Goal: Task Accomplishment & Management: Use online tool/utility

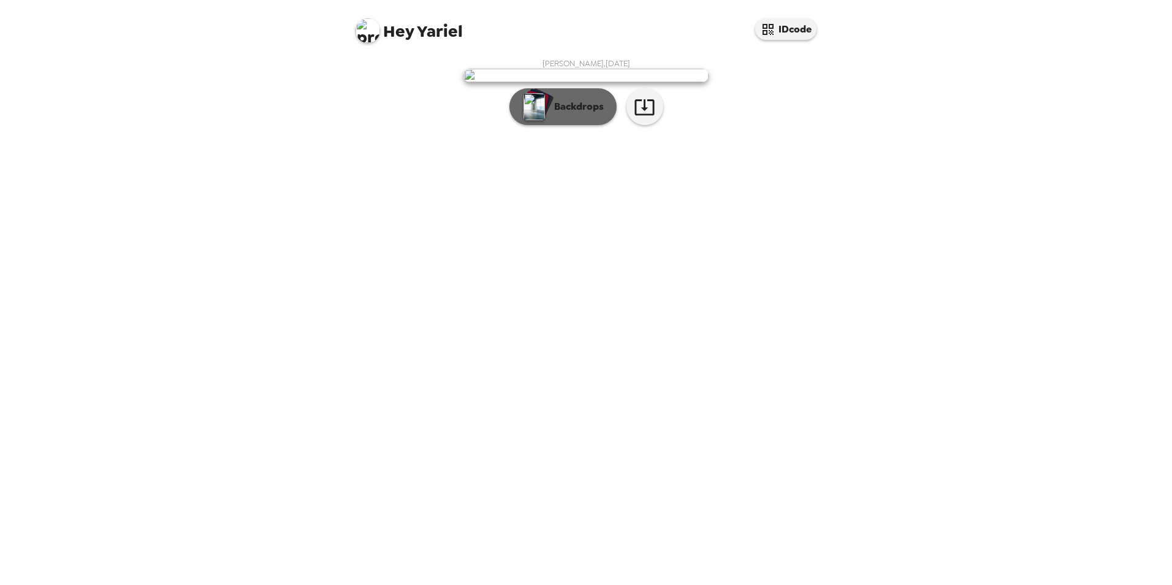
click at [588, 114] on p "Backdrops" at bounding box center [576, 106] width 56 height 15
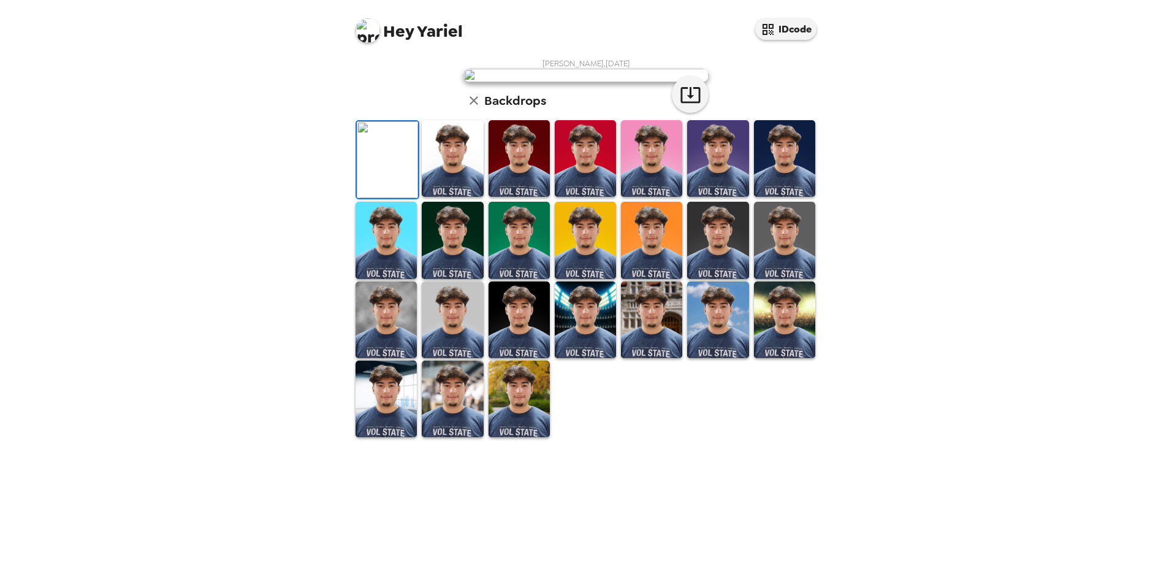
scroll to position [159, 0]
click at [511, 437] on img at bounding box center [518, 398] width 61 height 77
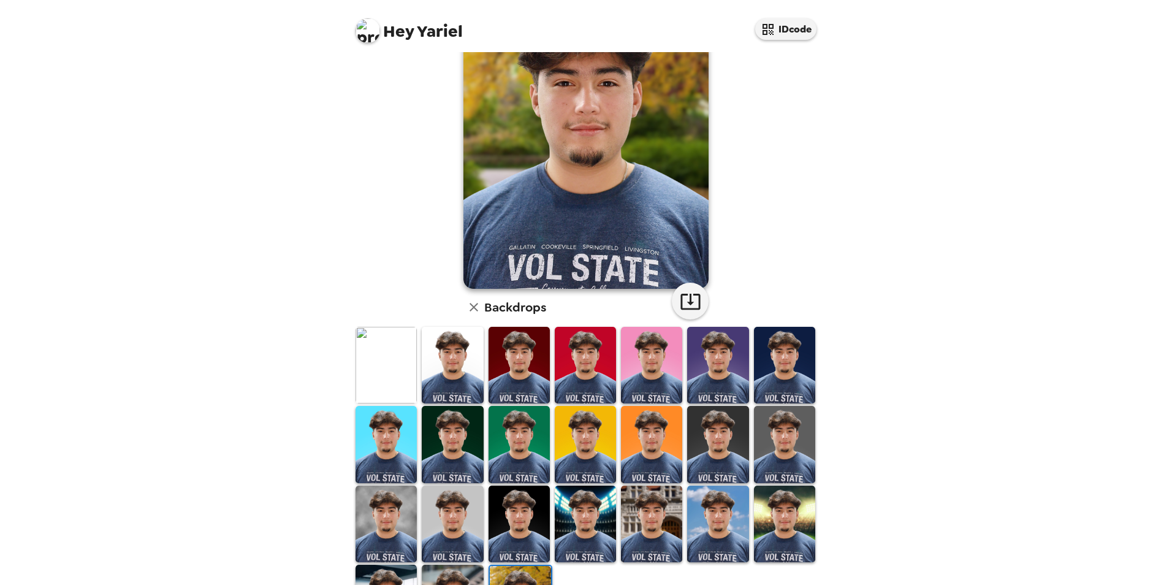
scroll to position [0, 0]
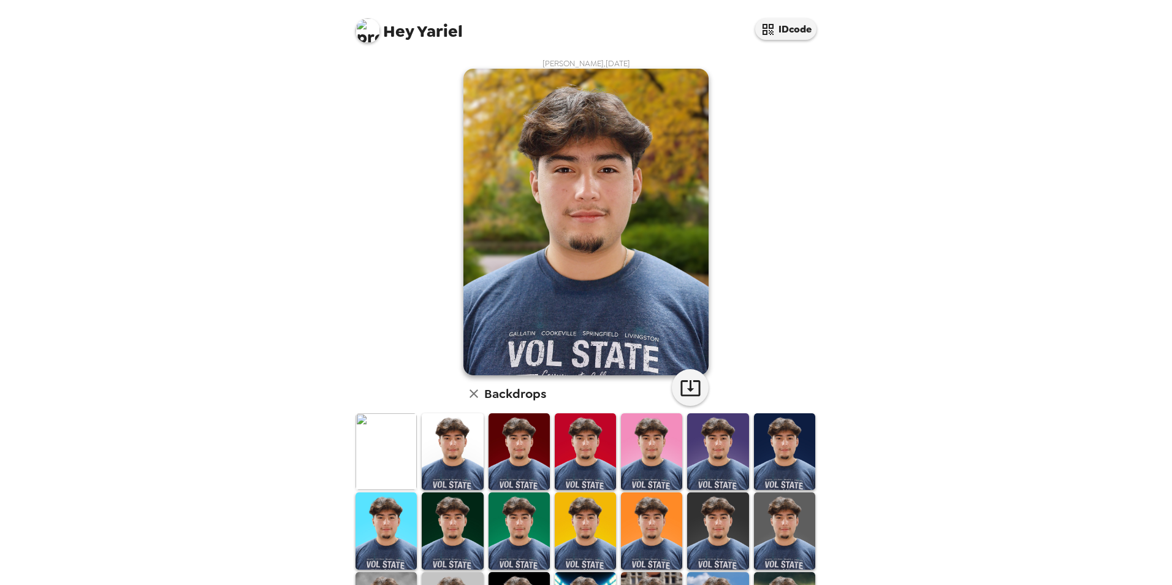
click at [762, 441] on img at bounding box center [784, 451] width 61 height 77
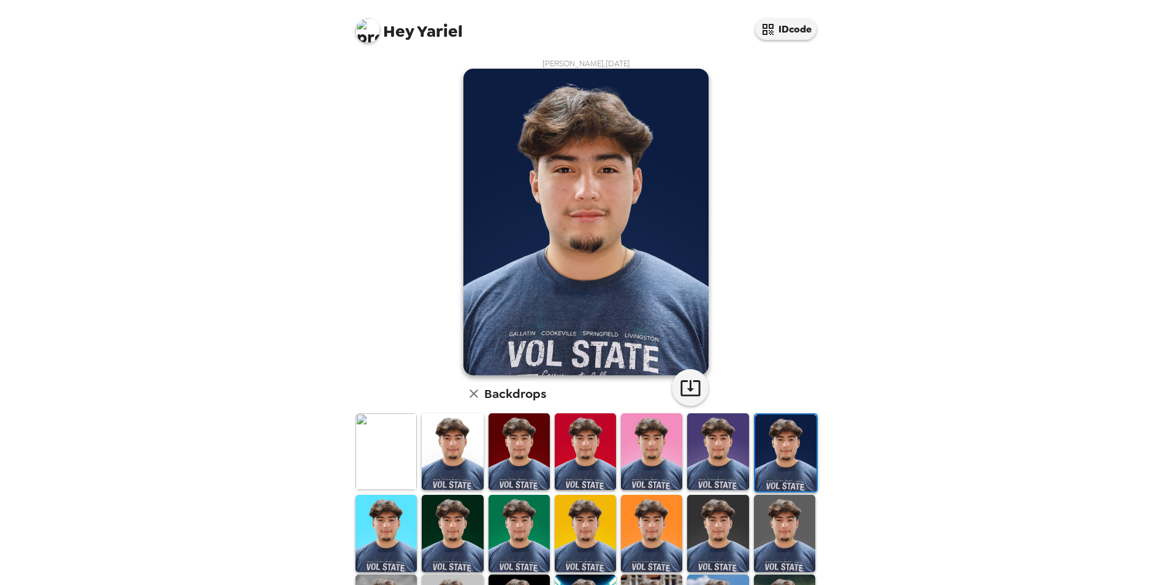
click at [655, 453] on img at bounding box center [651, 451] width 61 height 77
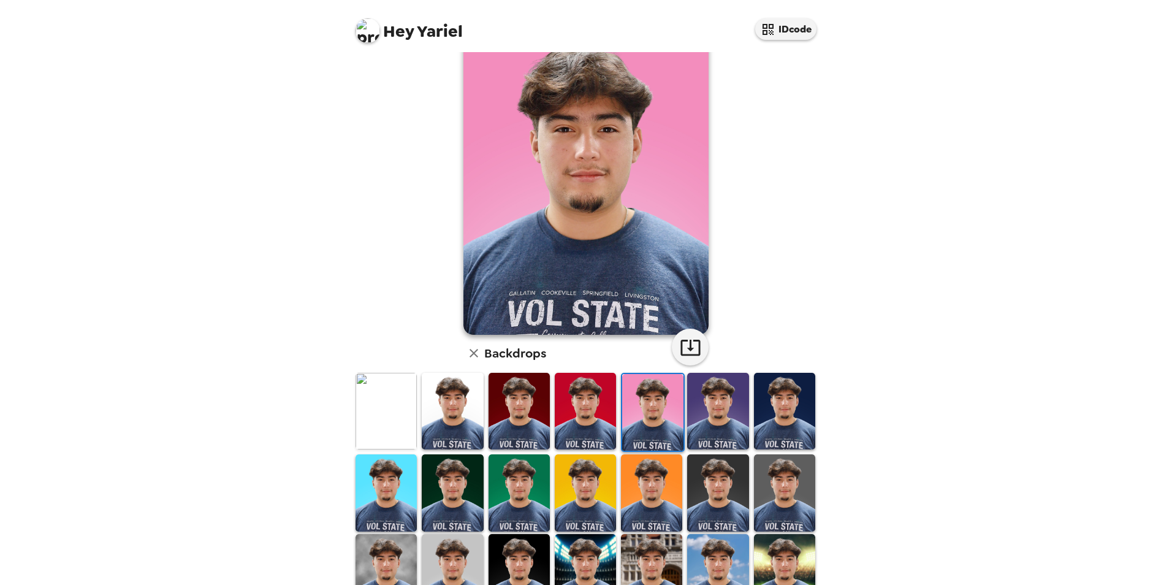
scroll to position [61, 0]
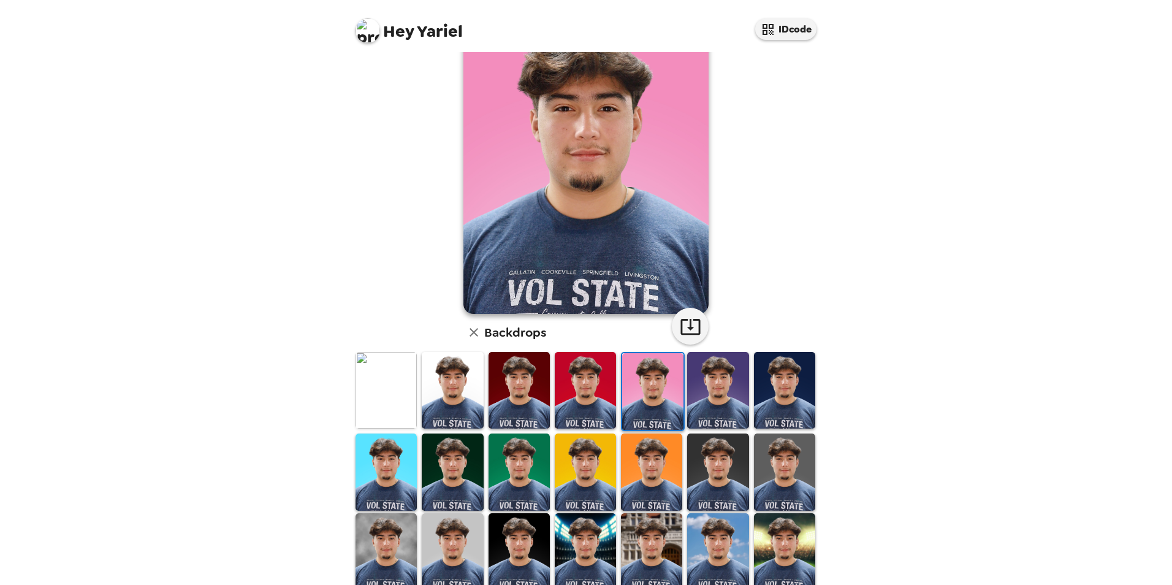
click at [520, 540] on img at bounding box center [518, 551] width 61 height 77
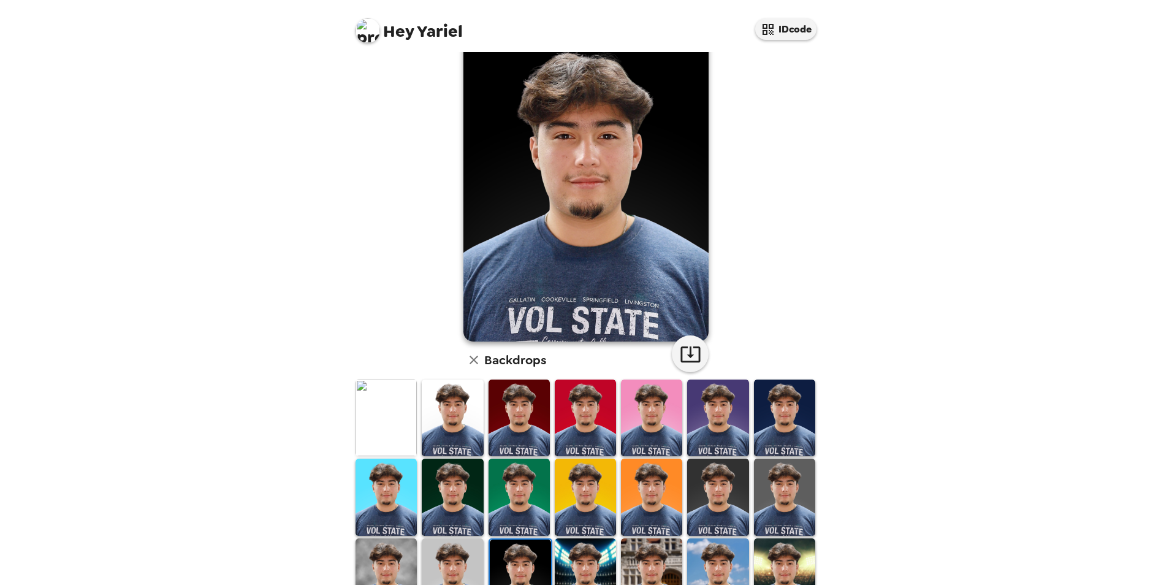
scroll to position [123, 0]
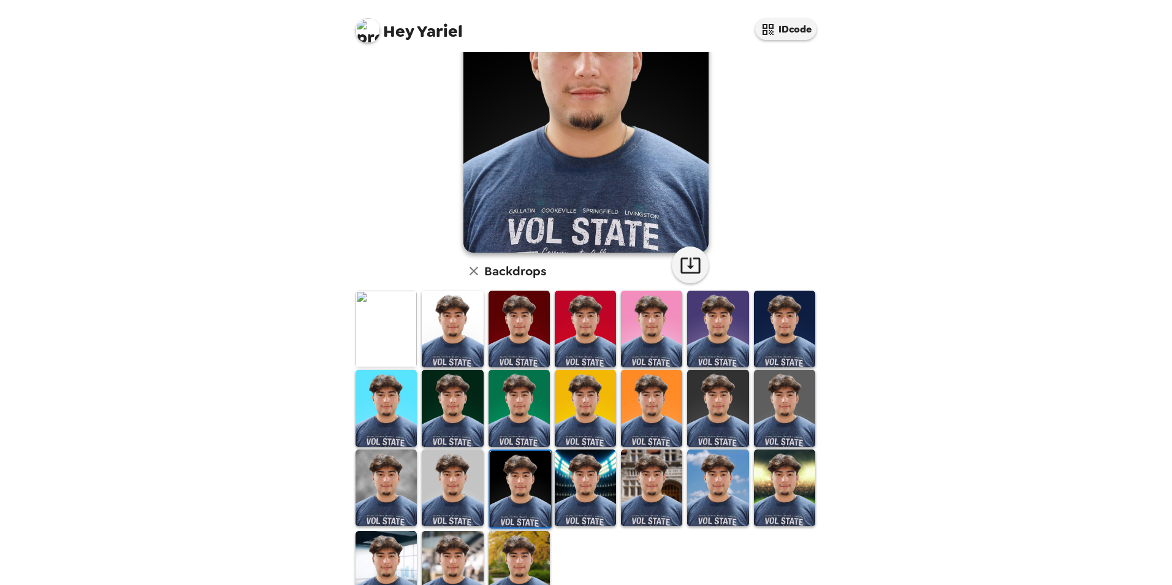
click at [450, 499] on img at bounding box center [452, 487] width 61 height 77
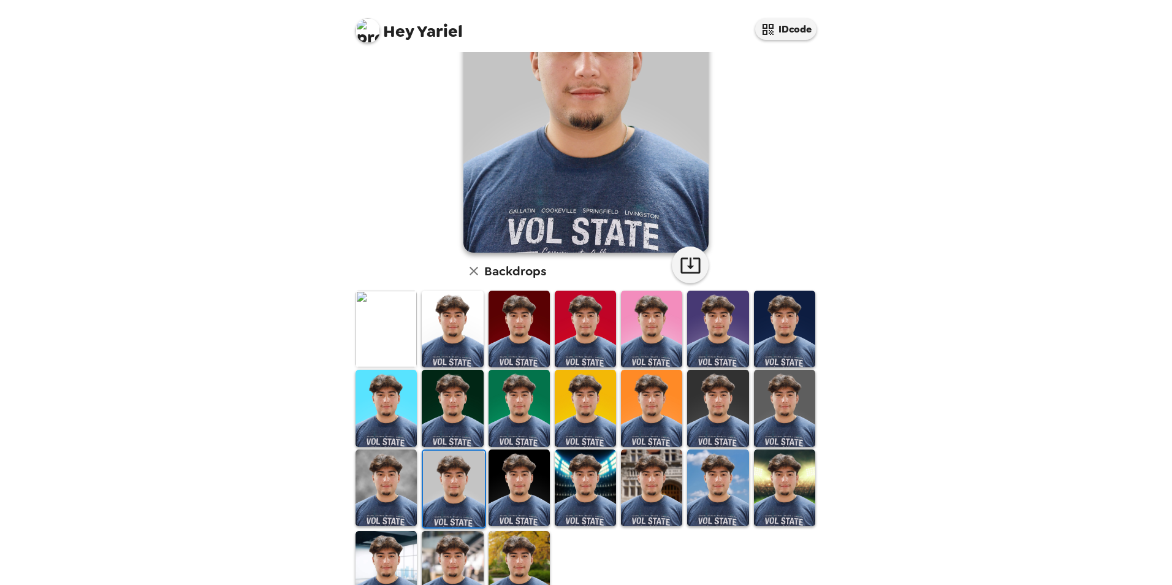
click at [377, 485] on img at bounding box center [385, 487] width 61 height 77
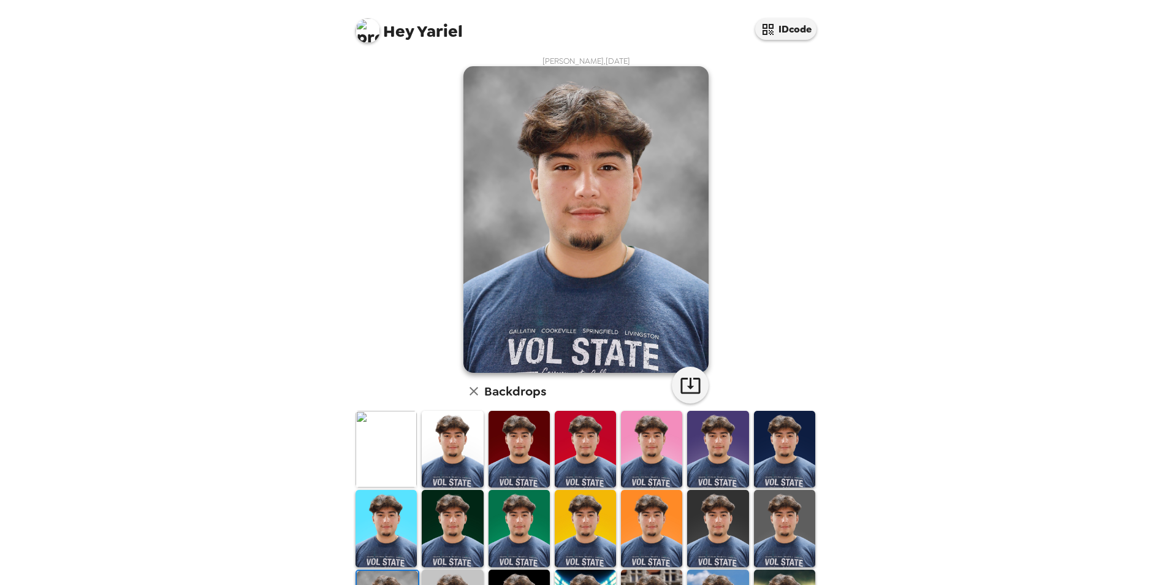
scroll to position [0, 0]
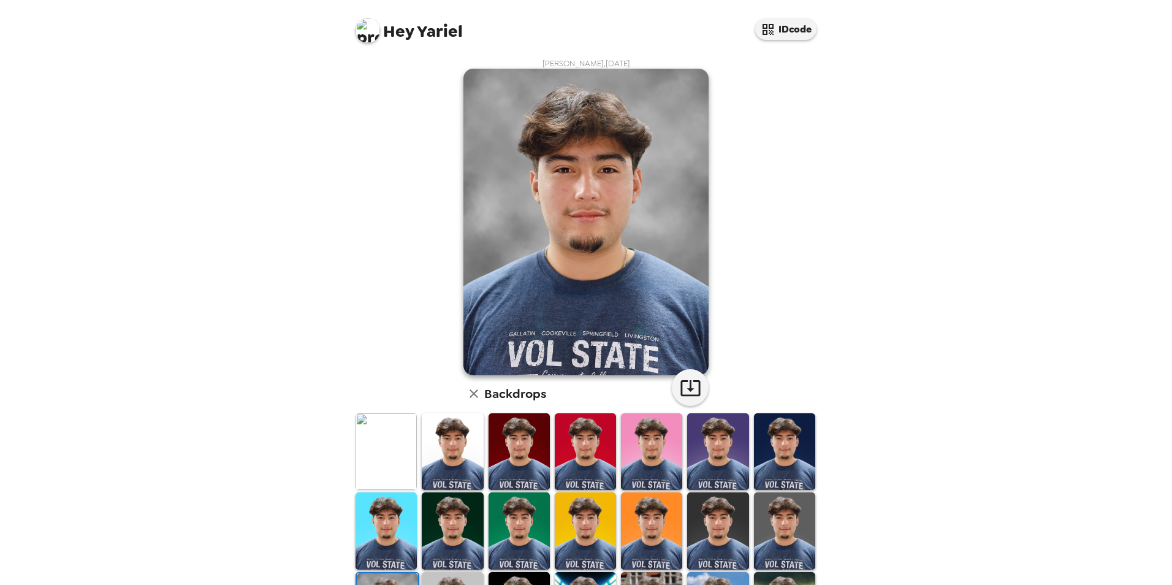
click at [453, 449] on img at bounding box center [452, 451] width 61 height 77
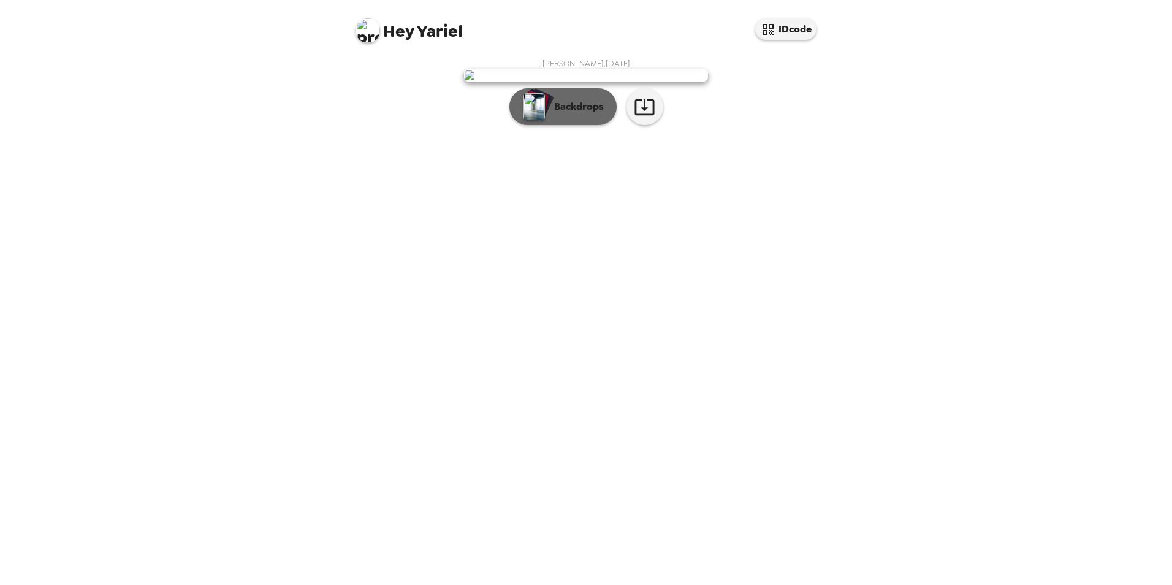
click at [579, 114] on p "Backdrops" at bounding box center [576, 106] width 56 height 15
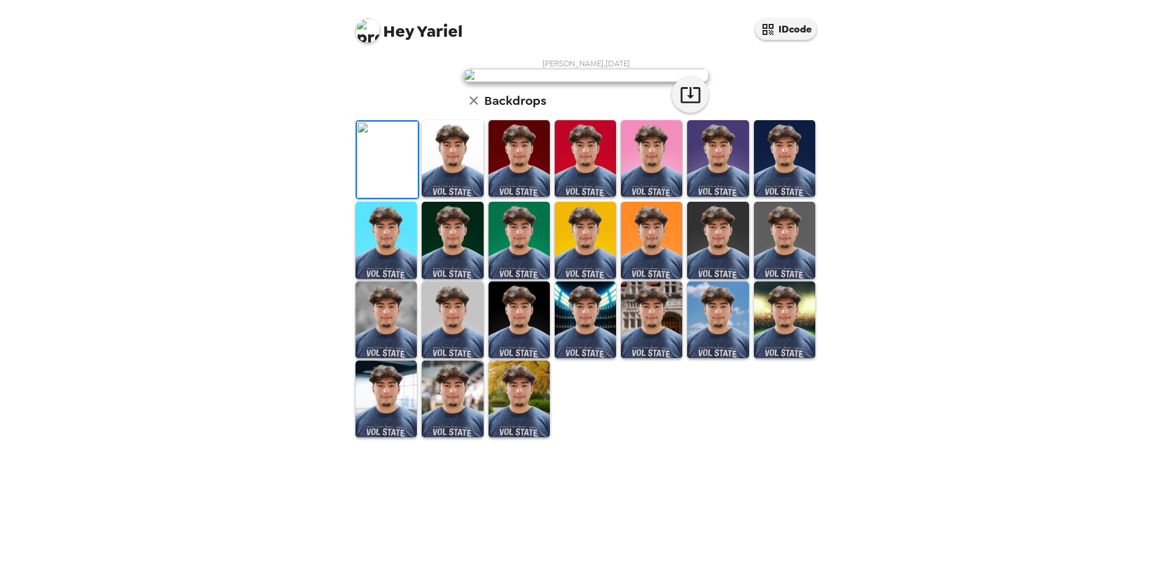
click at [506, 197] on img at bounding box center [518, 158] width 61 height 77
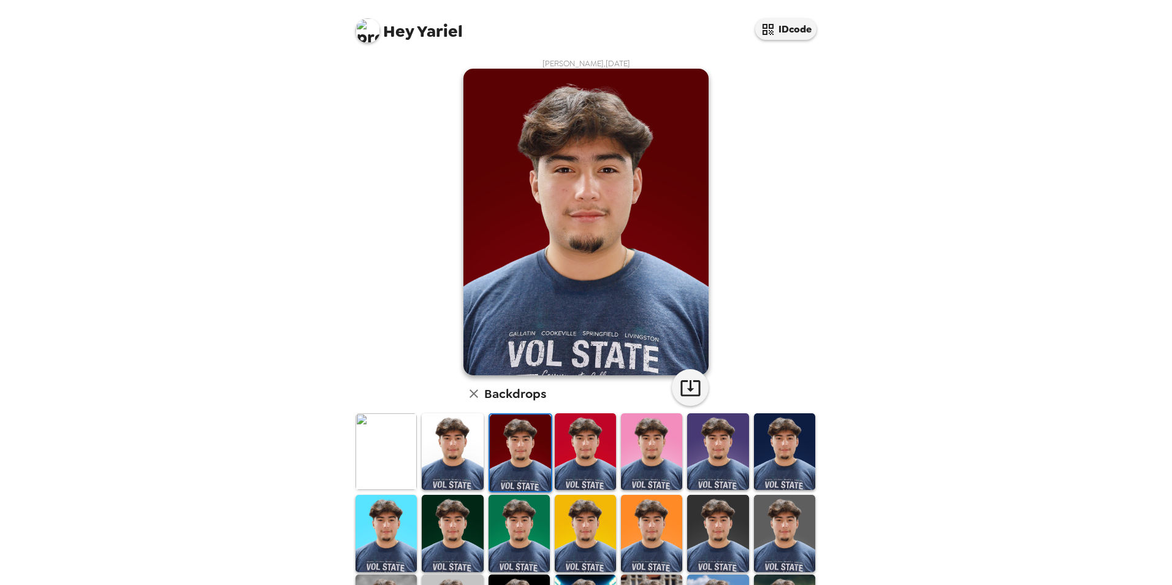
click at [578, 456] on img at bounding box center [585, 451] width 61 height 77
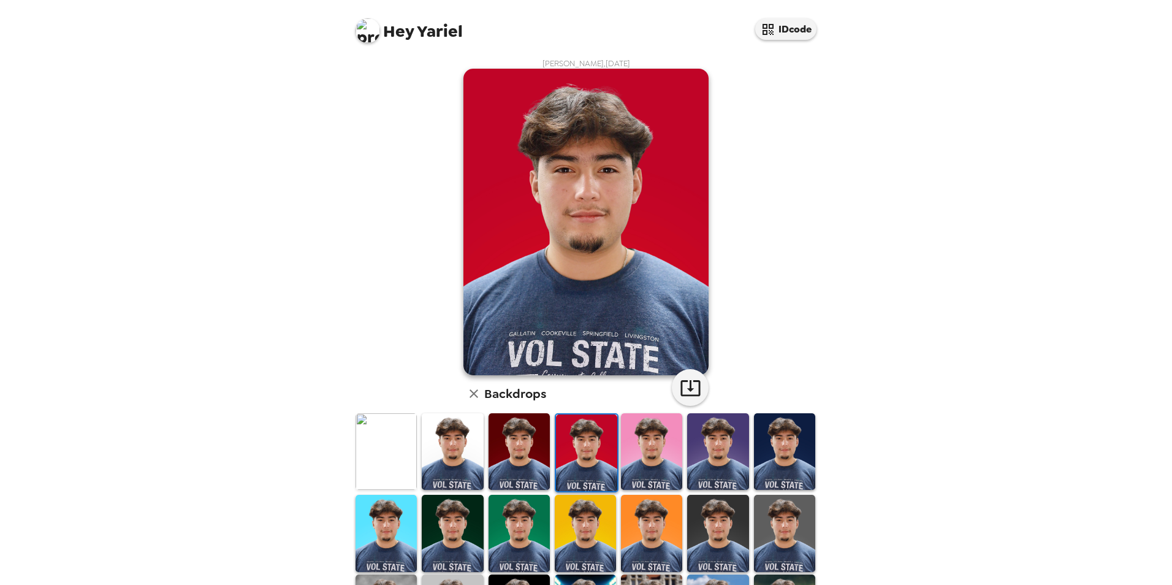
click at [586, 442] on img at bounding box center [586, 452] width 61 height 77
click at [654, 523] on img at bounding box center [651, 533] width 61 height 77
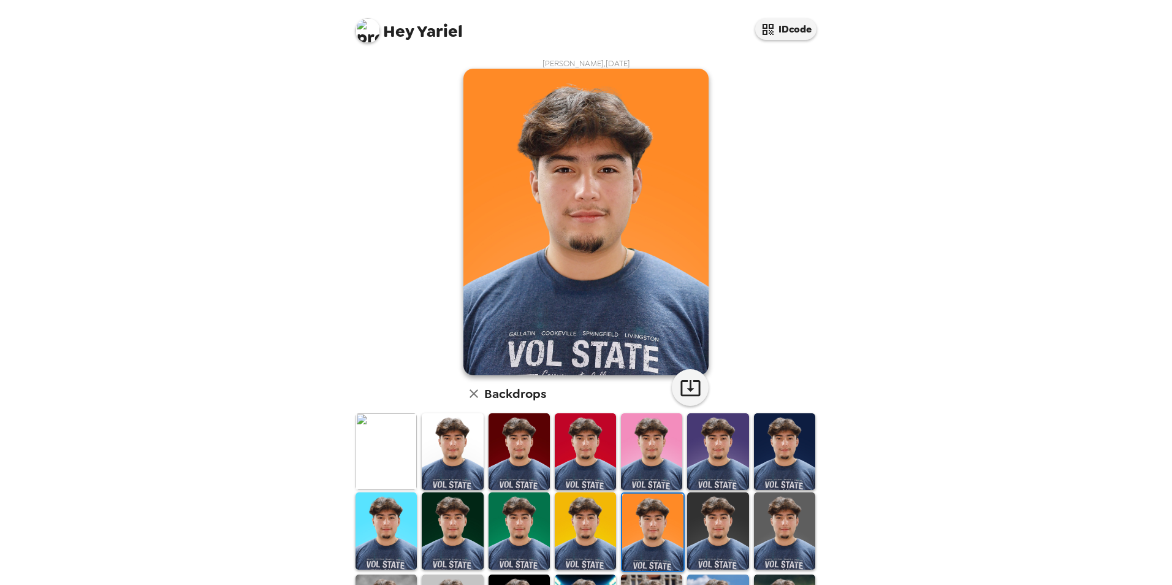
click at [716, 523] on img at bounding box center [717, 530] width 61 height 77
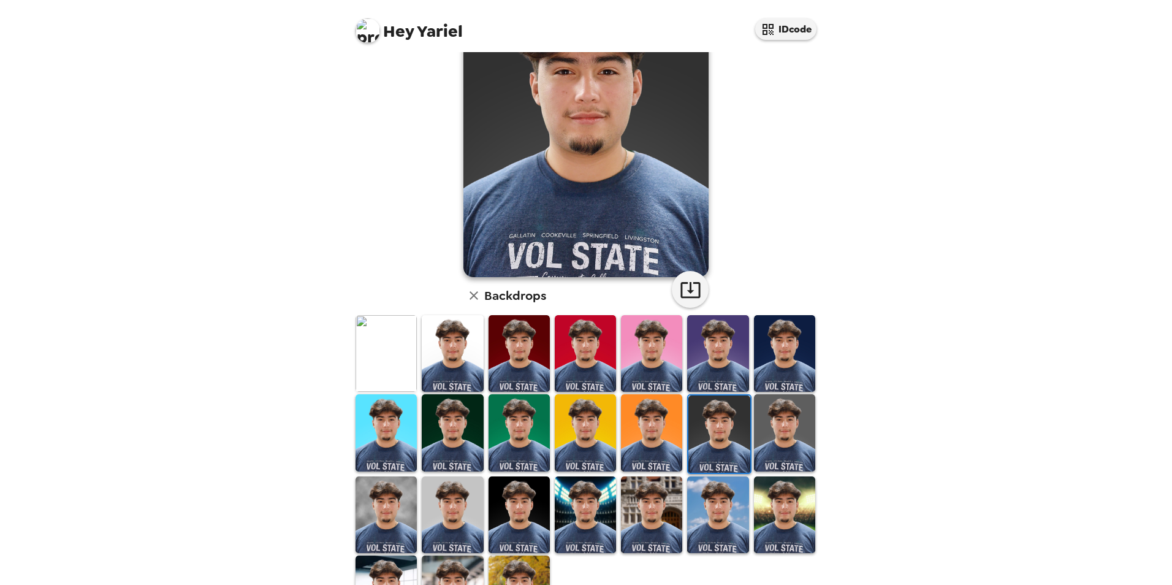
scroll to position [123, 0]
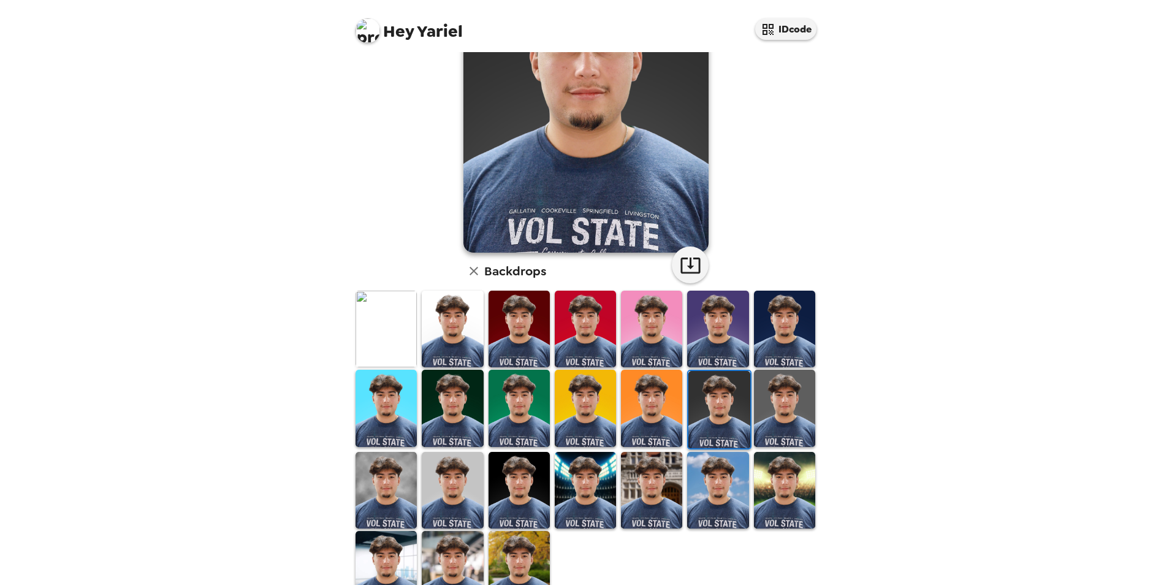
click at [707, 493] on img at bounding box center [717, 490] width 61 height 77
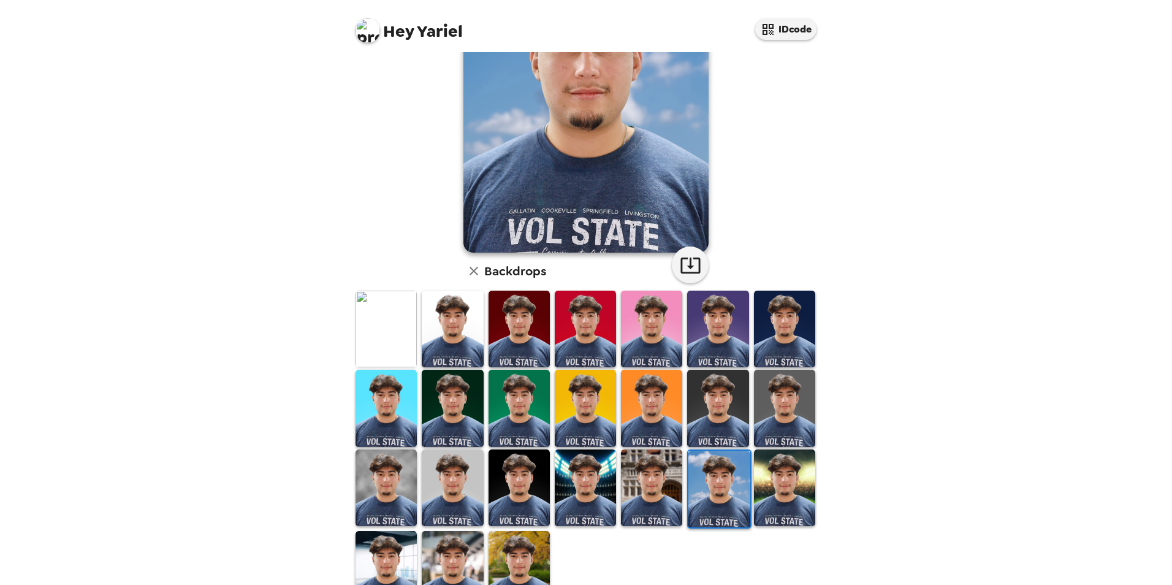
click at [778, 480] on img at bounding box center [784, 487] width 61 height 77
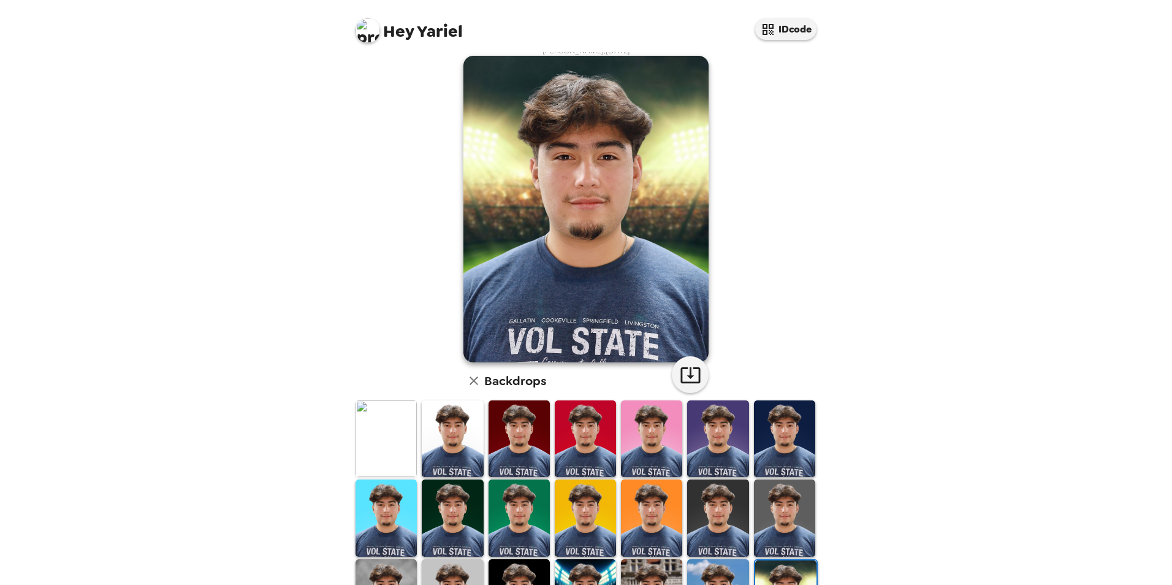
scroll to position [0, 0]
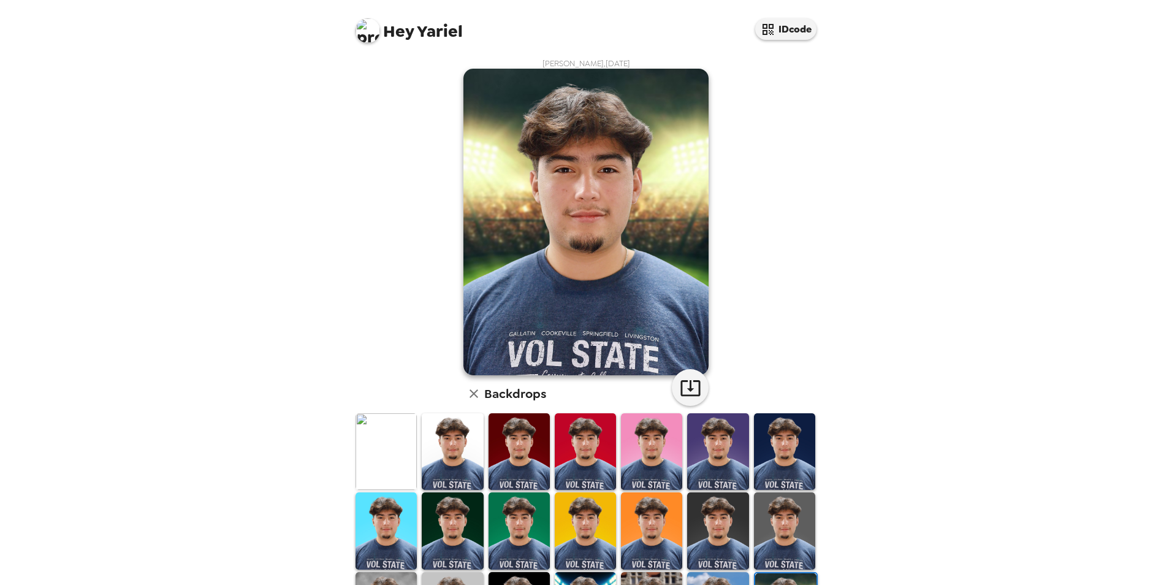
click at [776, 429] on img at bounding box center [784, 451] width 61 height 77
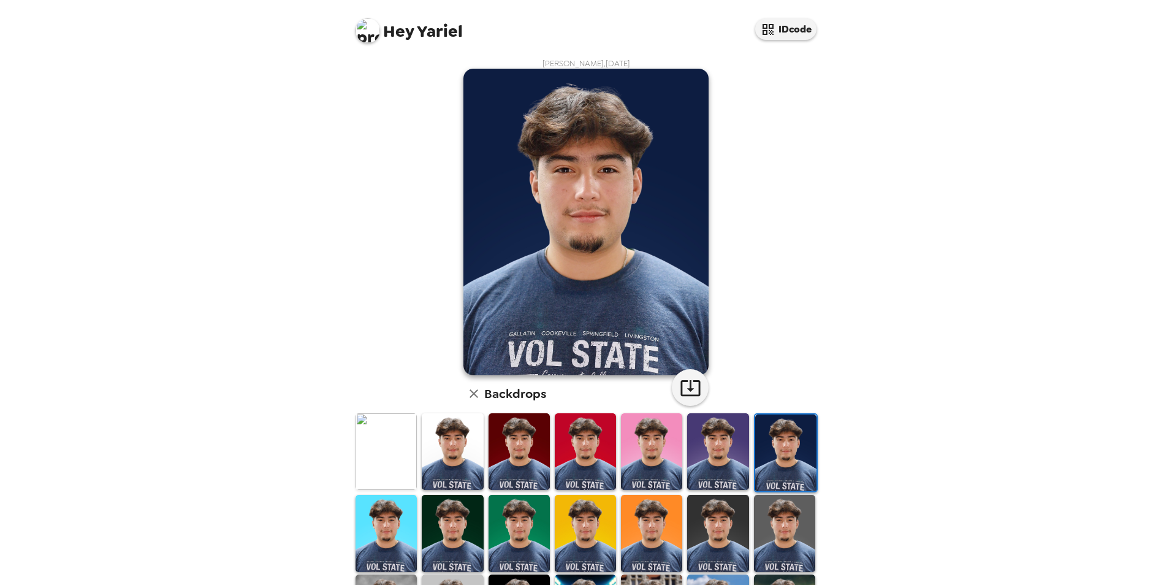
click at [438, 518] on img at bounding box center [452, 533] width 61 height 77
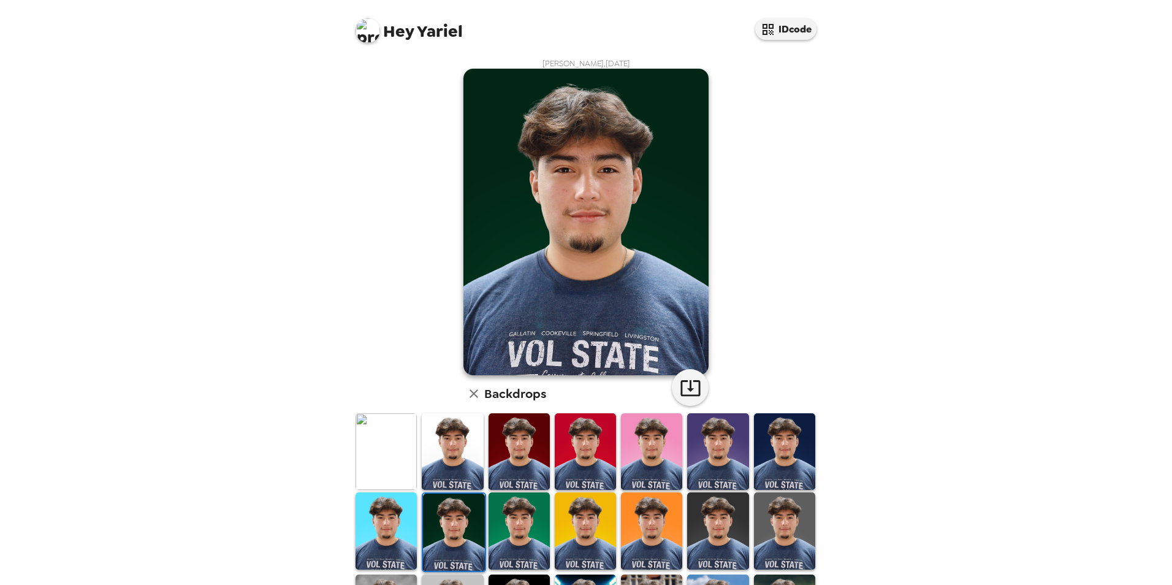
click at [452, 449] on img at bounding box center [452, 451] width 61 height 77
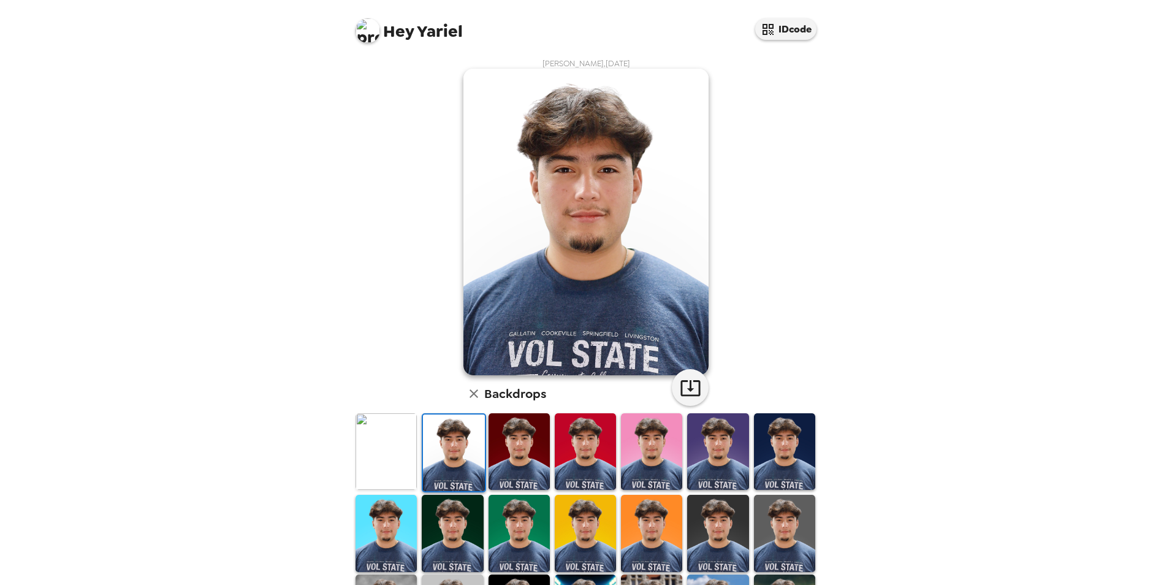
click at [395, 453] on img at bounding box center [385, 451] width 61 height 77
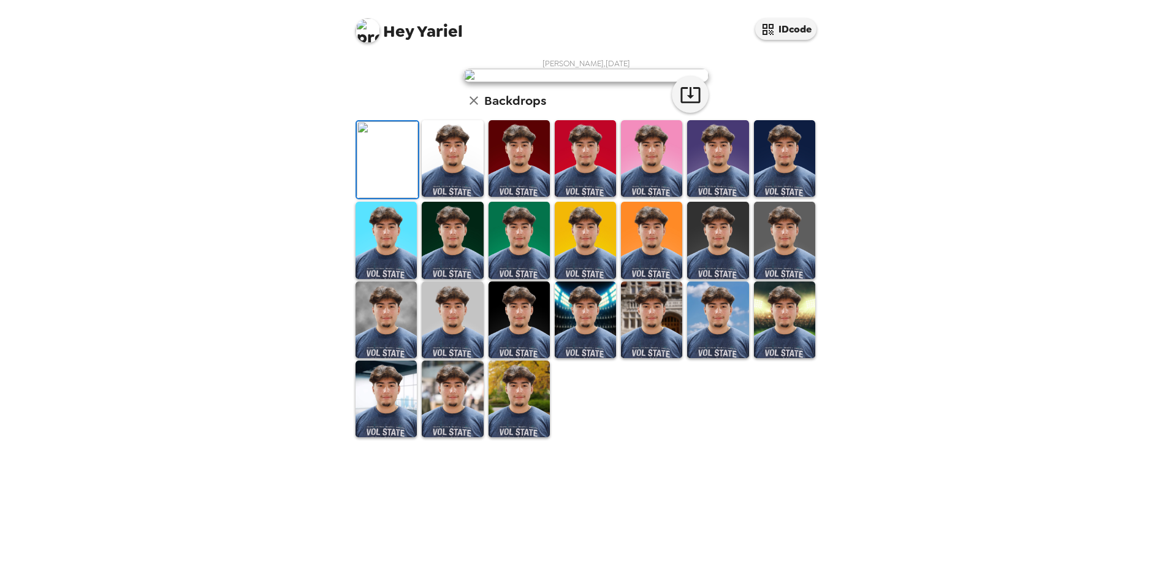
click at [785, 197] on img at bounding box center [784, 158] width 61 height 77
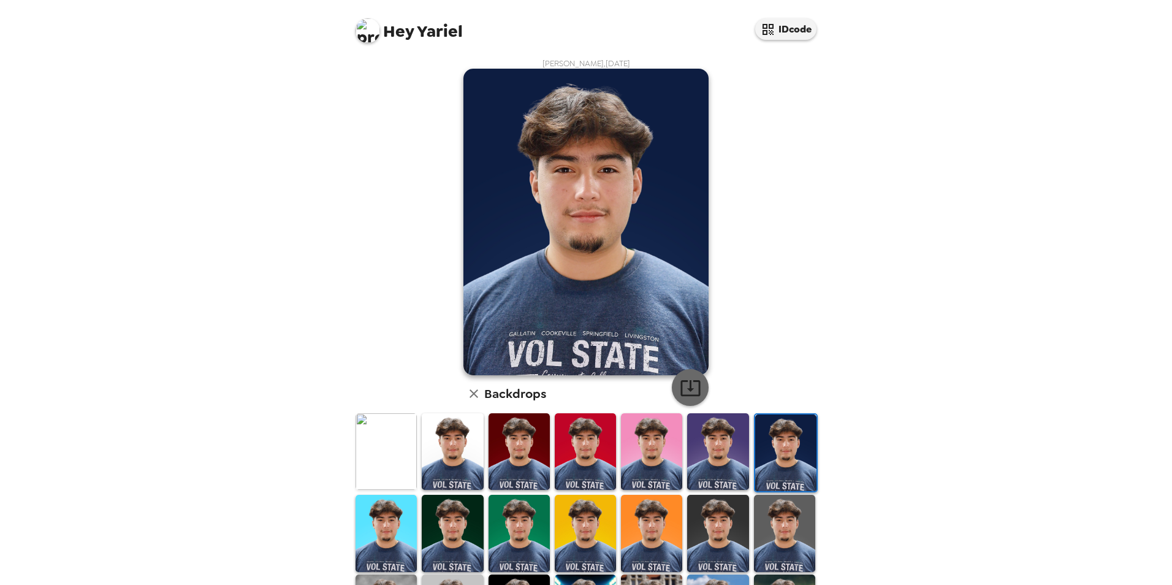
click at [691, 383] on icon "button" at bounding box center [690, 387] width 21 height 21
drag, startPoint x: 895, startPoint y: 6, endPoint x: 913, endPoint y: 161, distance: 156.7
click at [931, 208] on div "Hey Yariel IDcode Yariel Bustillo , 10-09-2025 Backdrops" at bounding box center [586, 292] width 1172 height 585
